Goal: Transaction & Acquisition: Subscribe to service/newsletter

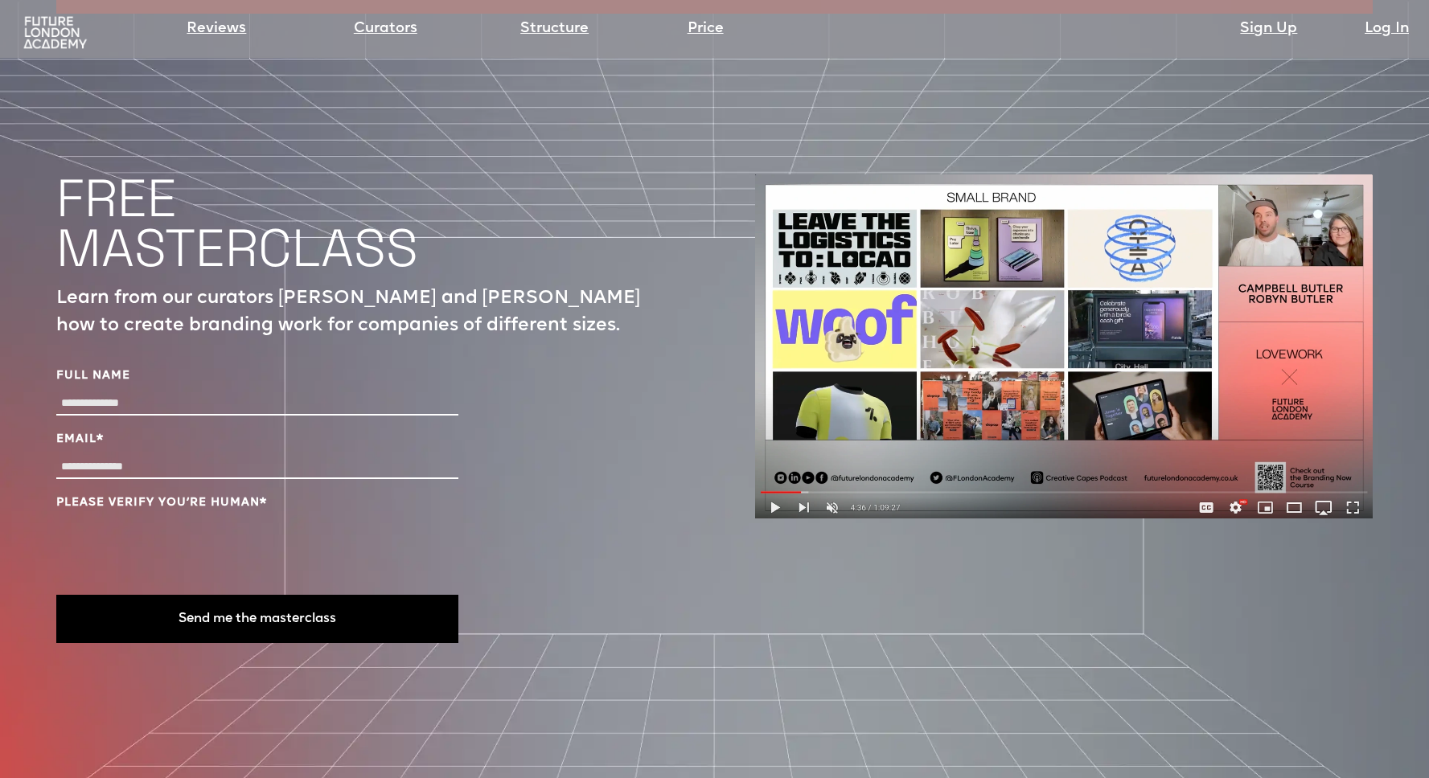
scroll to position [5562, 0]
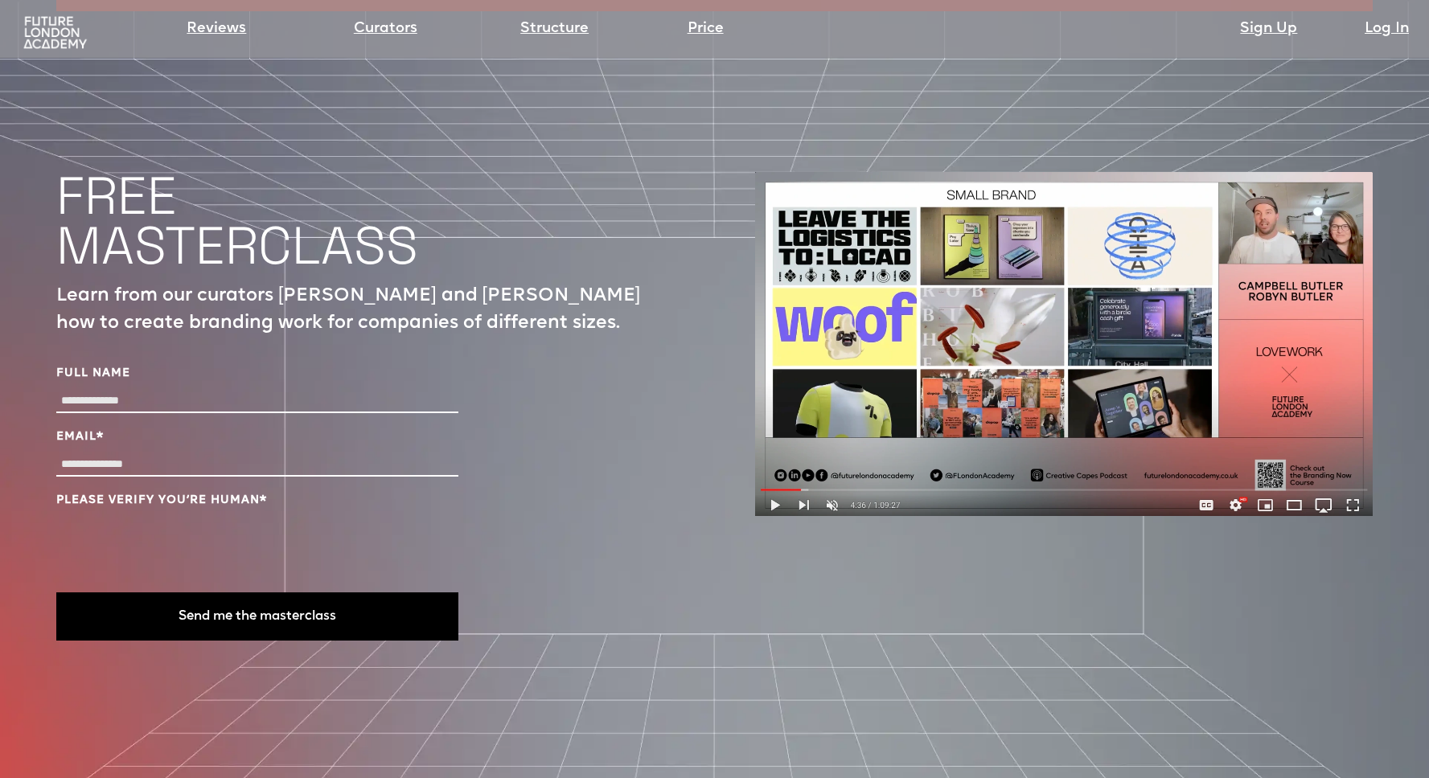
click at [780, 443] on img at bounding box center [1064, 344] width 618 height 344
click at [774, 452] on img at bounding box center [1064, 344] width 618 height 344
click at [117, 390] on input "Full Name" at bounding box center [257, 401] width 402 height 23
type input "**********"
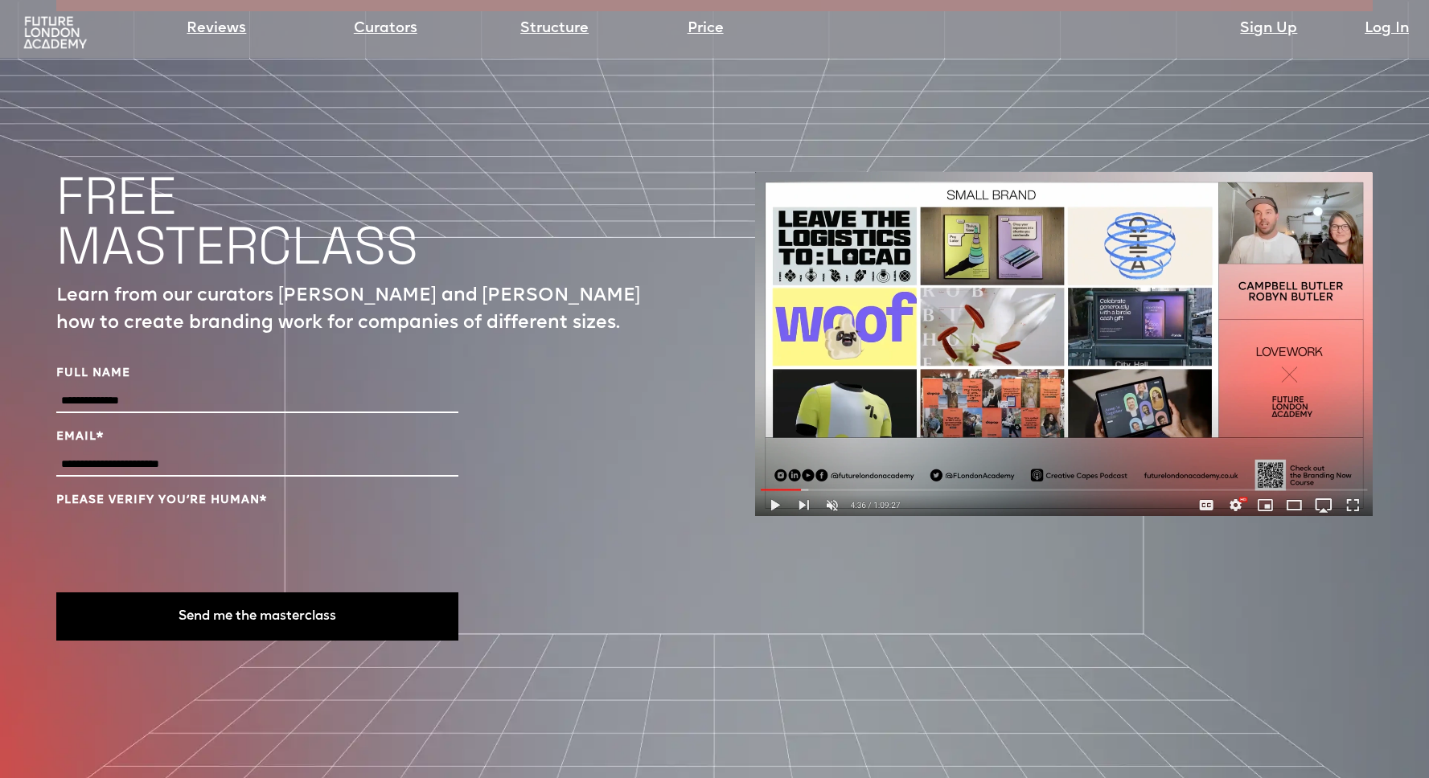
click at [303, 593] on button "Send me the masterclass" at bounding box center [257, 617] width 402 height 48
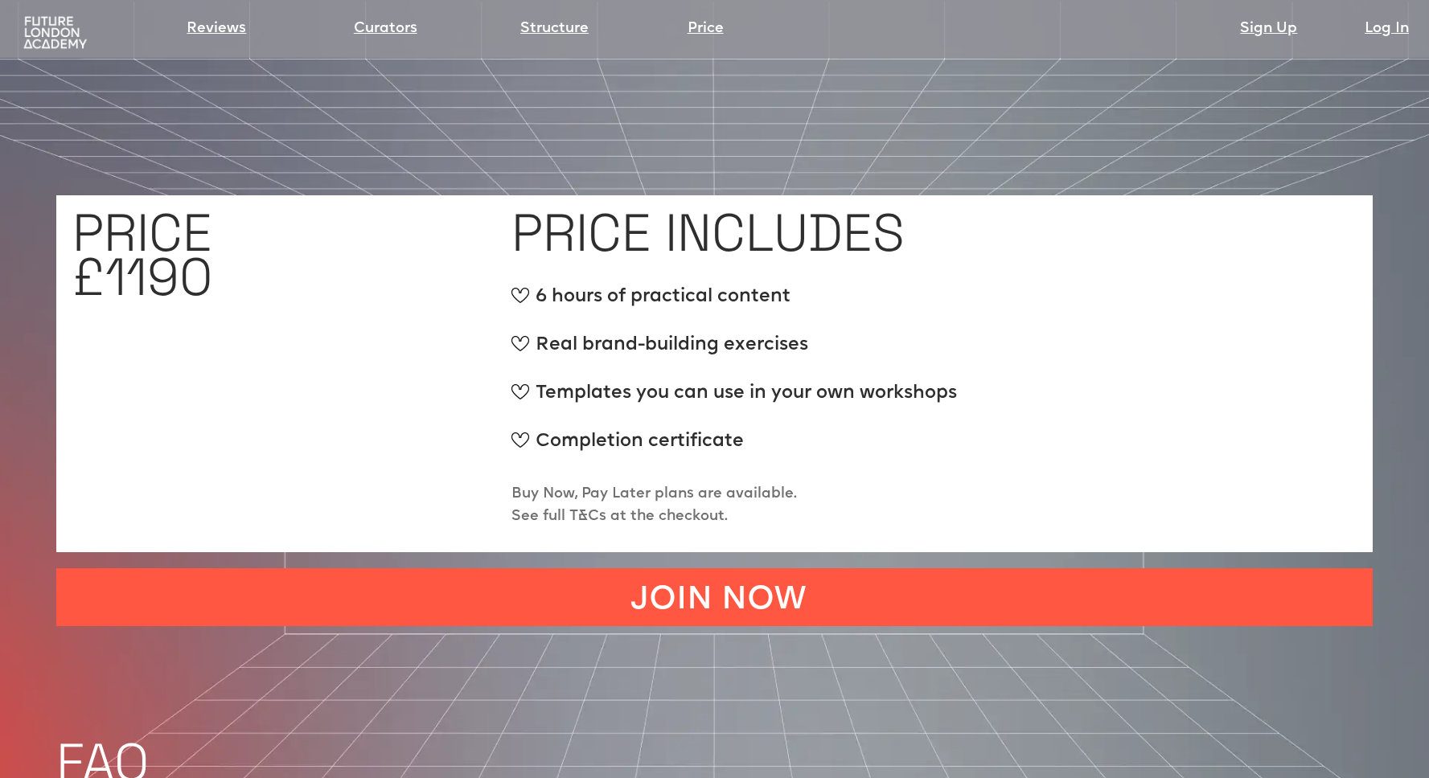
scroll to position [6103, 0]
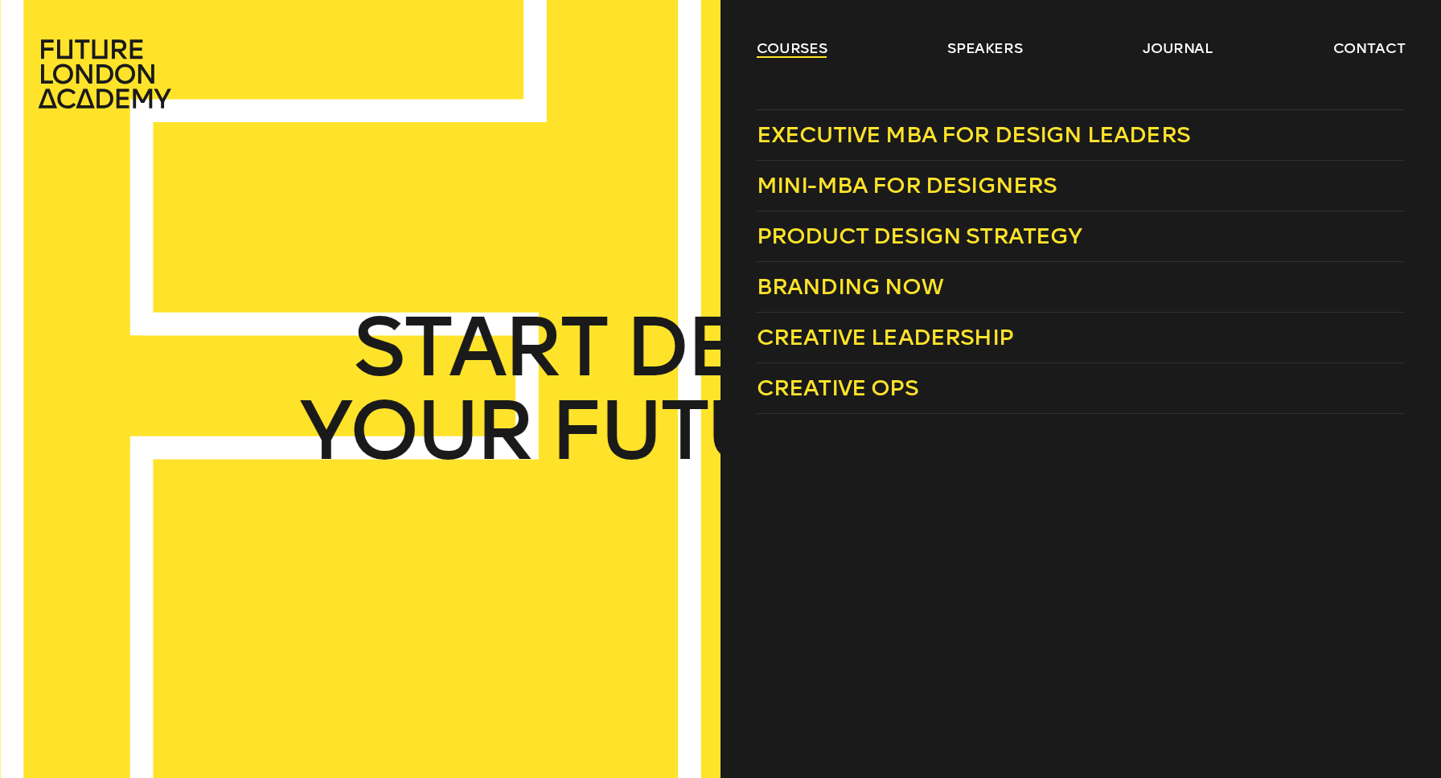
click at [772, 46] on link "courses" at bounding box center [792, 48] width 71 height 19
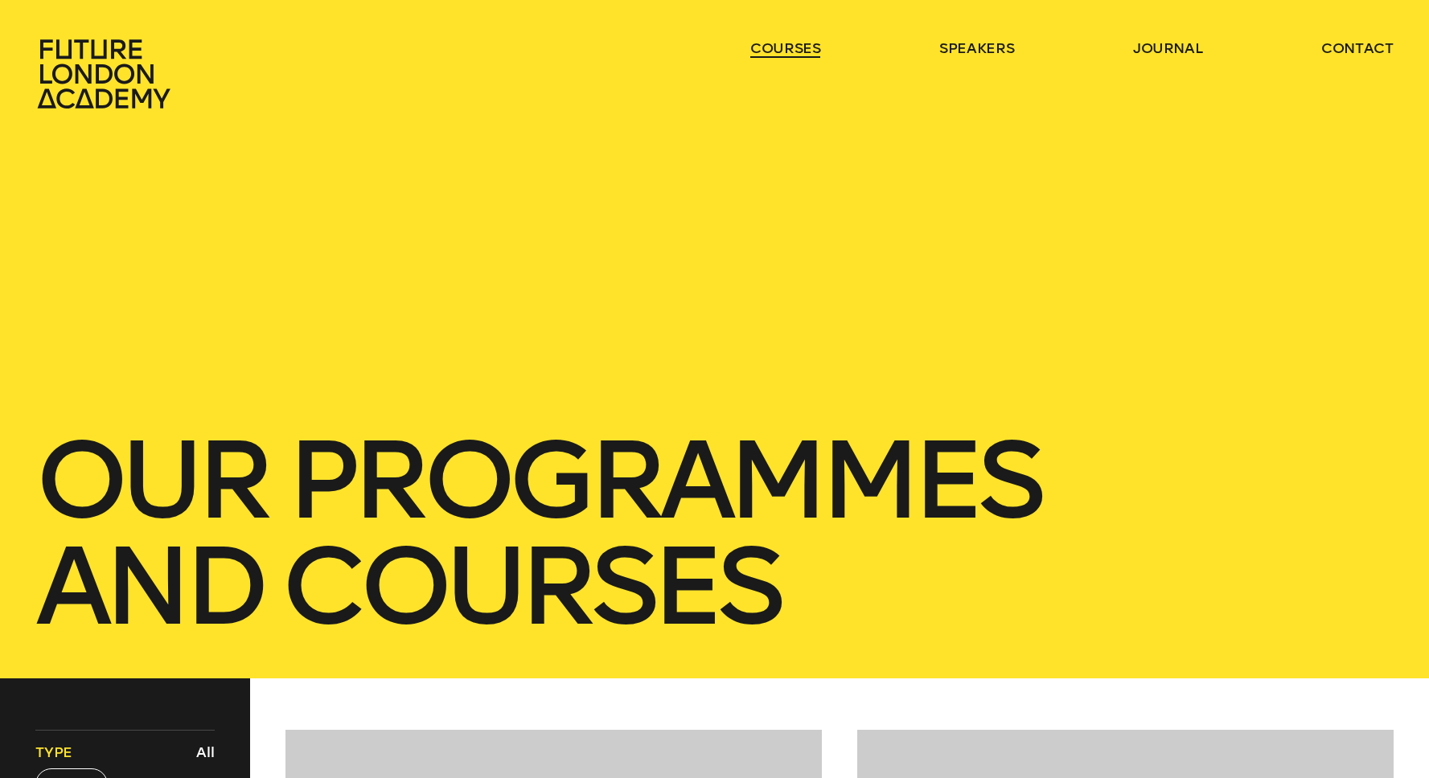
click at [772, 46] on link "courses" at bounding box center [785, 48] width 71 height 19
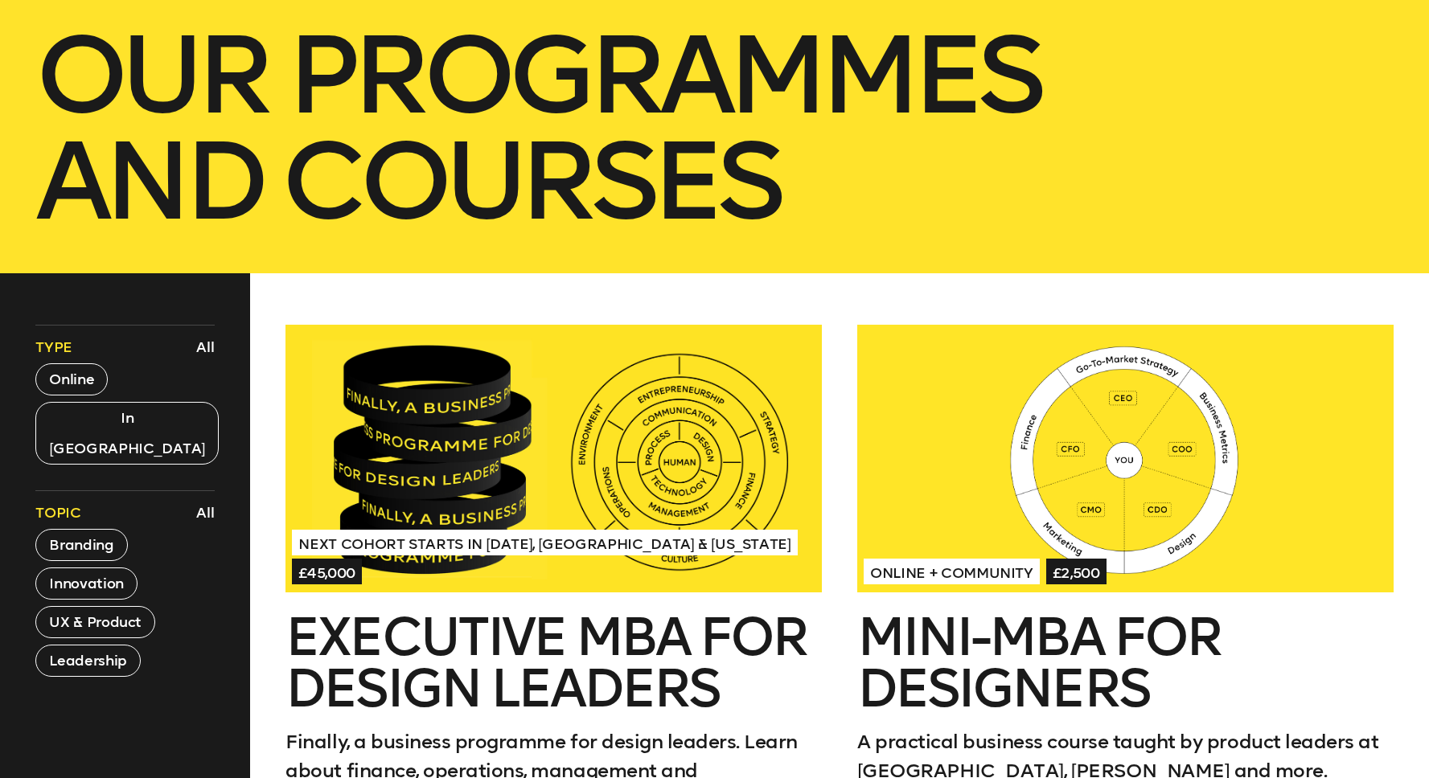
scroll to position [409, 0]
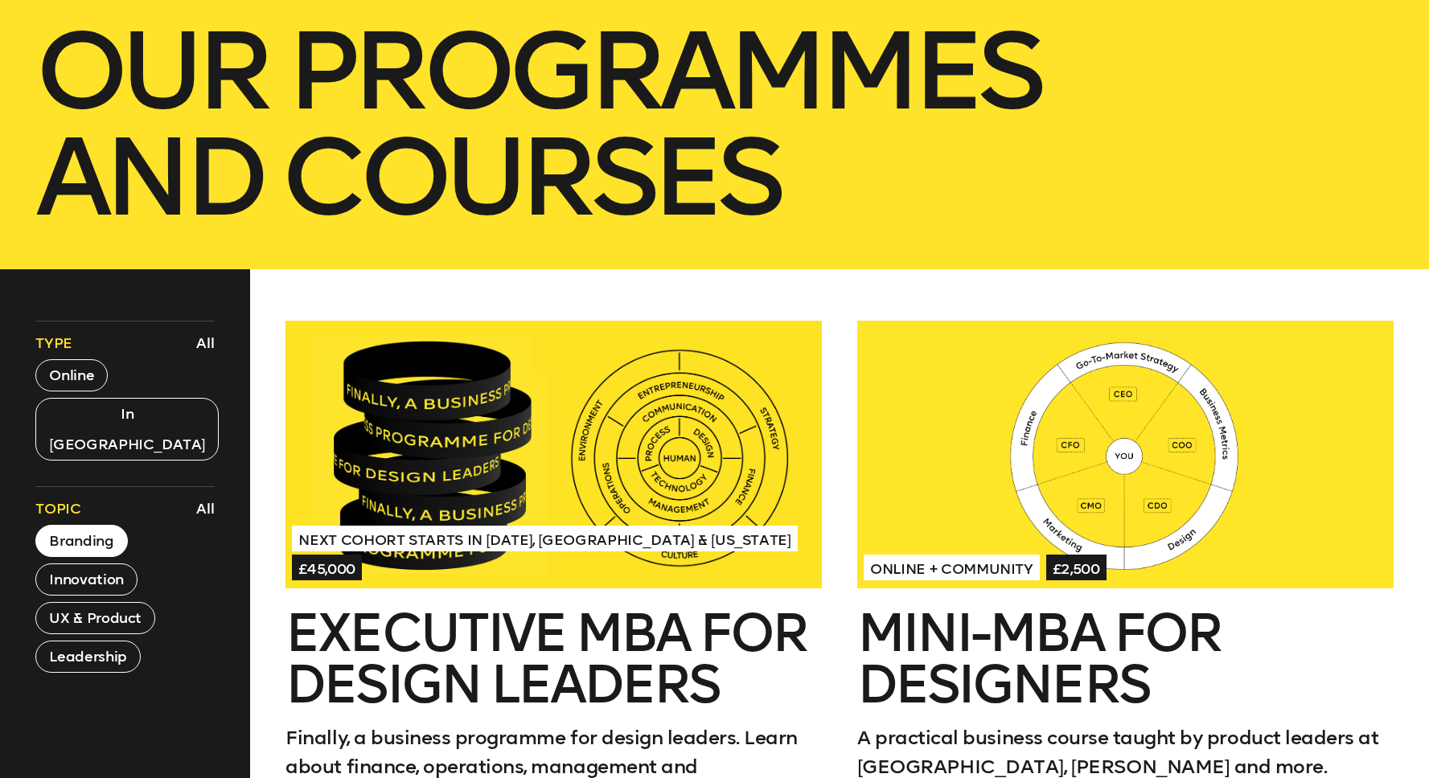
click at [94, 525] on button "Branding" at bounding box center [81, 541] width 92 height 32
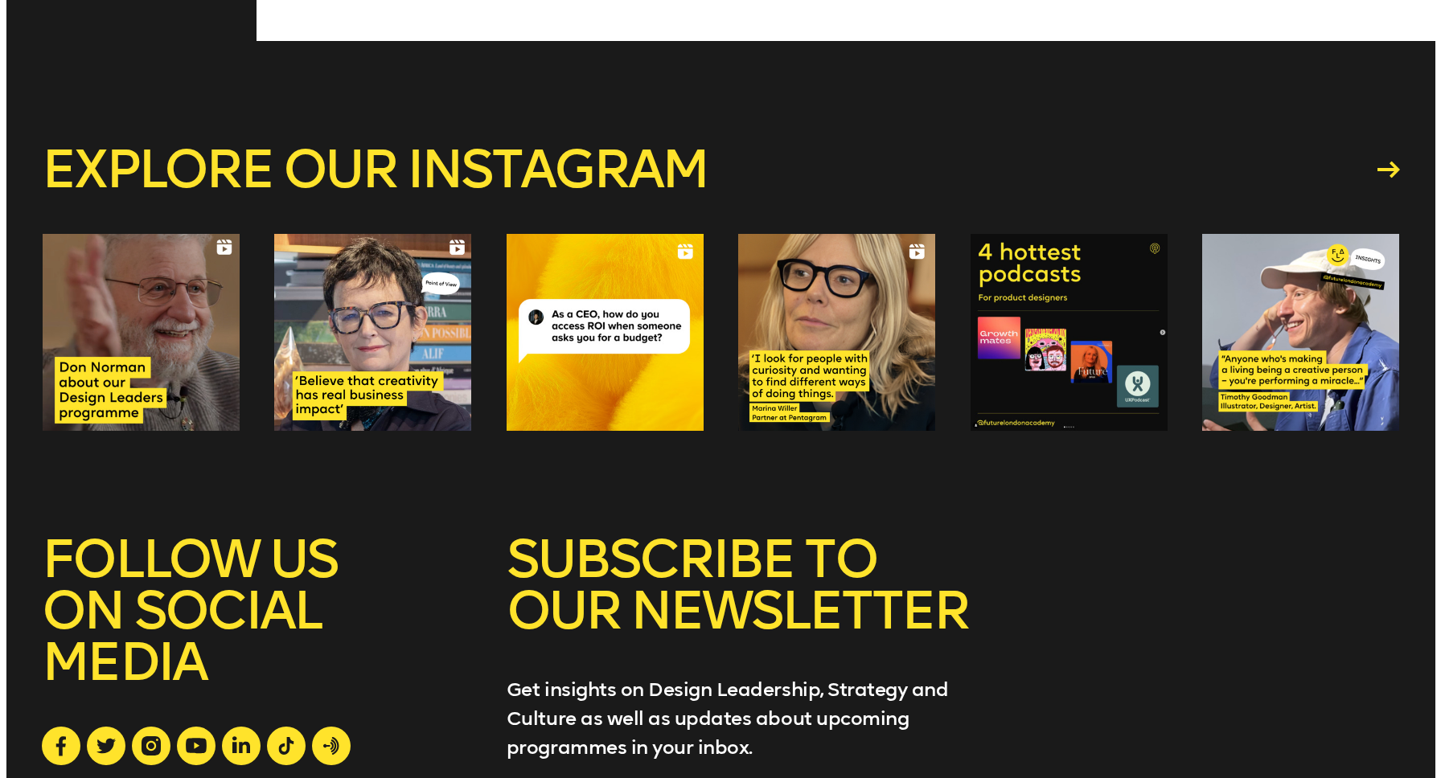
scroll to position [0, 0]
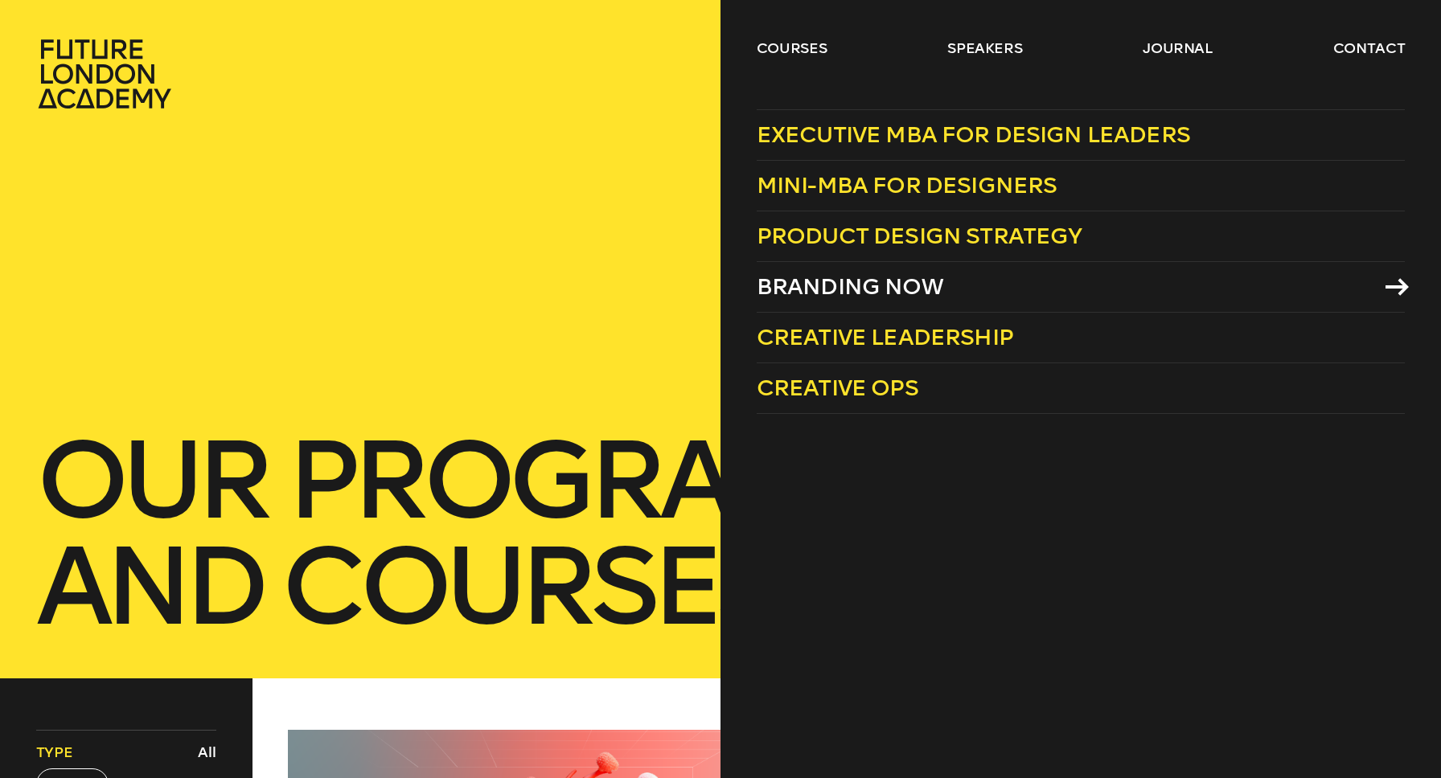
click at [869, 287] on span "Branding Now" at bounding box center [850, 286] width 187 height 27
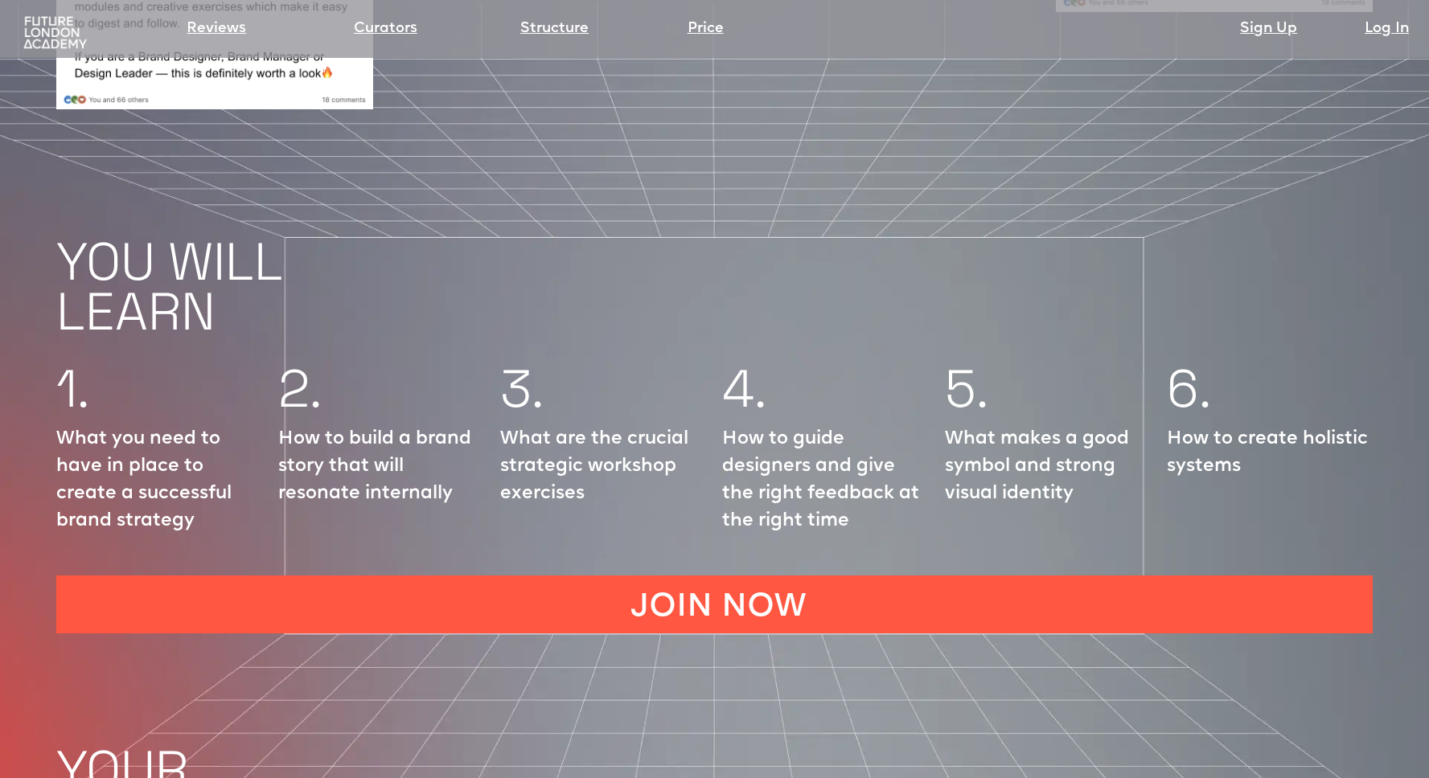
scroll to position [2152, 0]
